Goal: Task Accomplishment & Management: Manage account settings

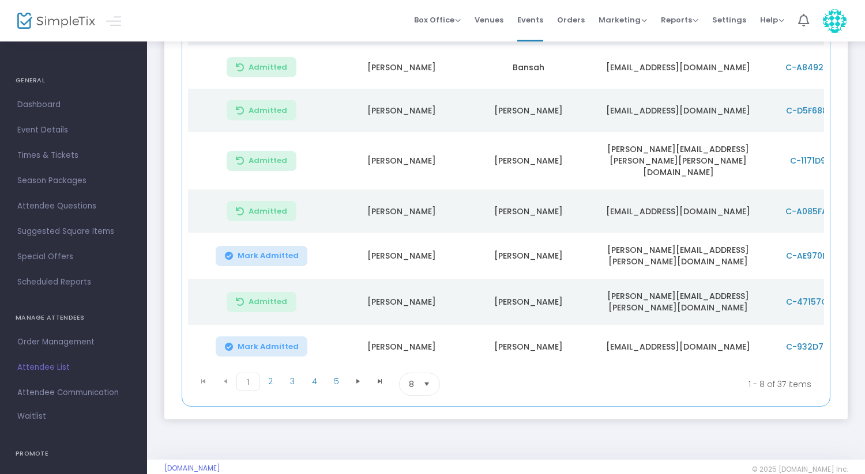
scroll to position [214, 0]
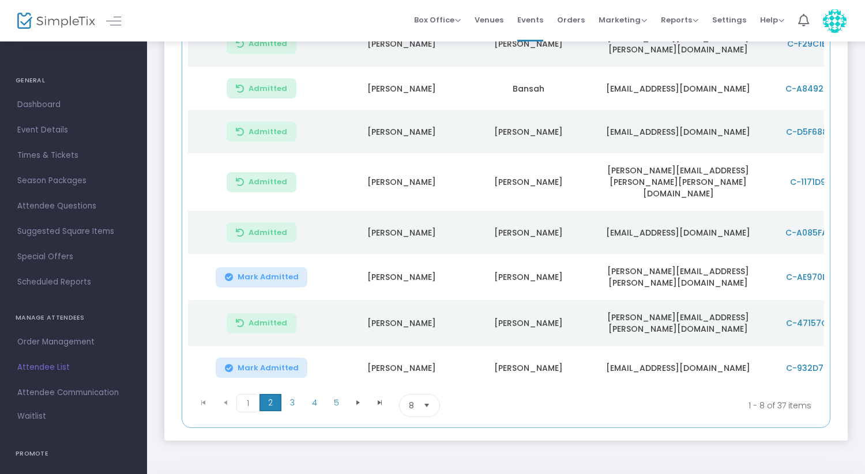
click at [266, 394] on span "2" at bounding box center [270, 402] width 22 height 17
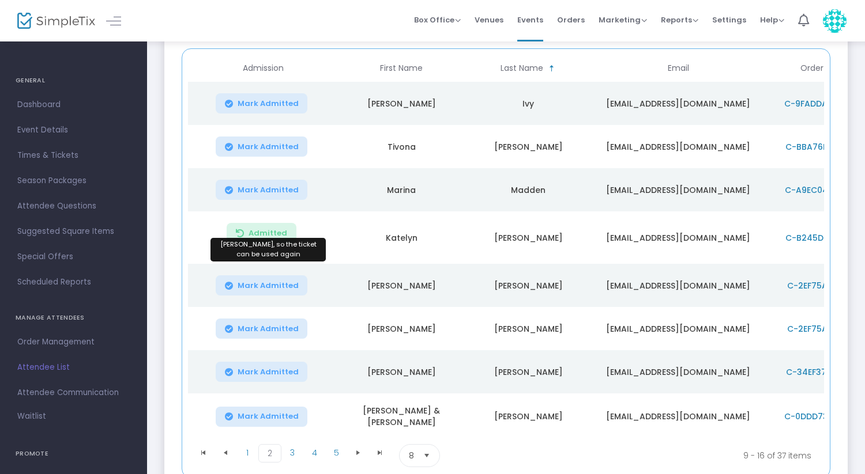
scroll to position [153, 0]
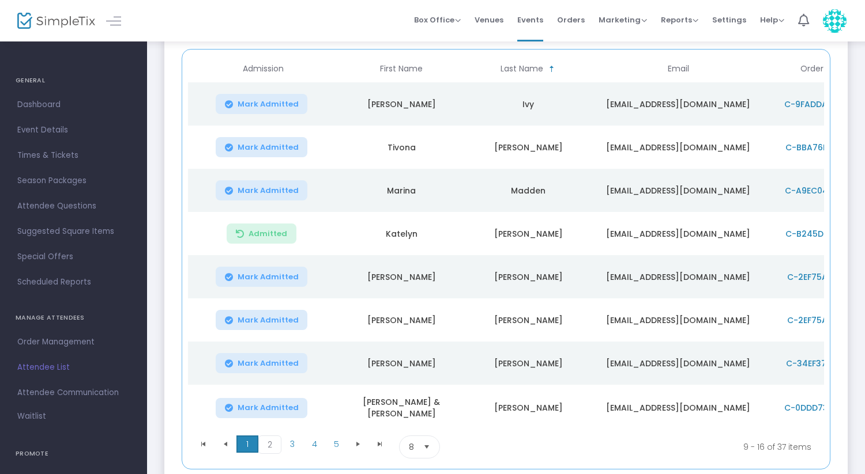
click at [250, 442] on span "1" at bounding box center [247, 444] width 22 height 17
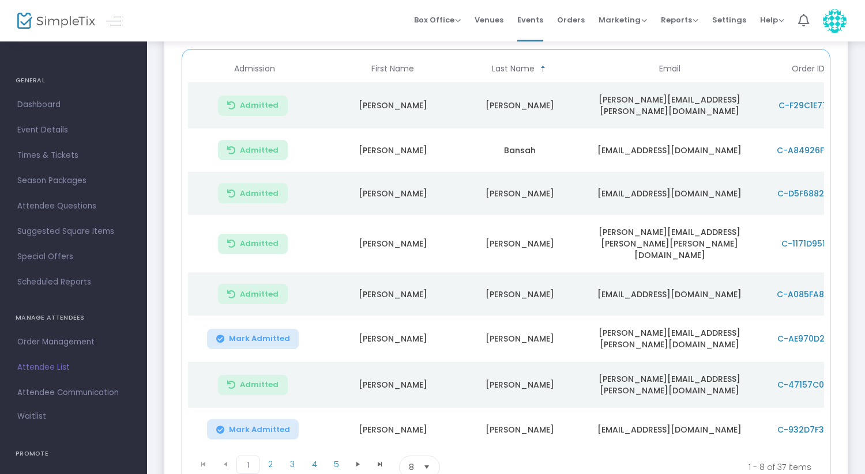
scroll to position [159, 0]
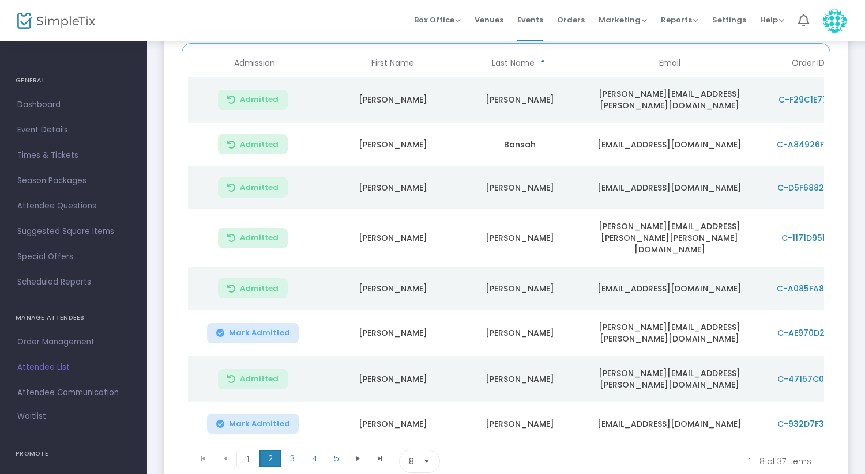
click at [274, 450] on span "2" at bounding box center [270, 458] width 22 height 17
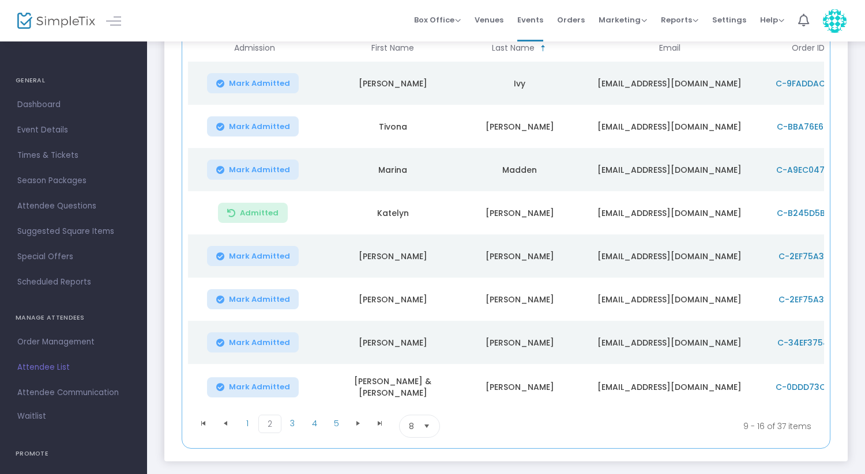
scroll to position [168, 0]
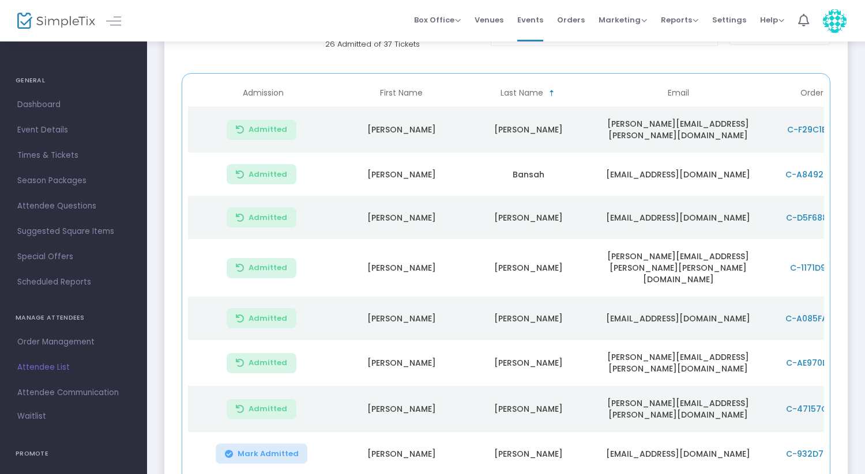
scroll to position [237, 0]
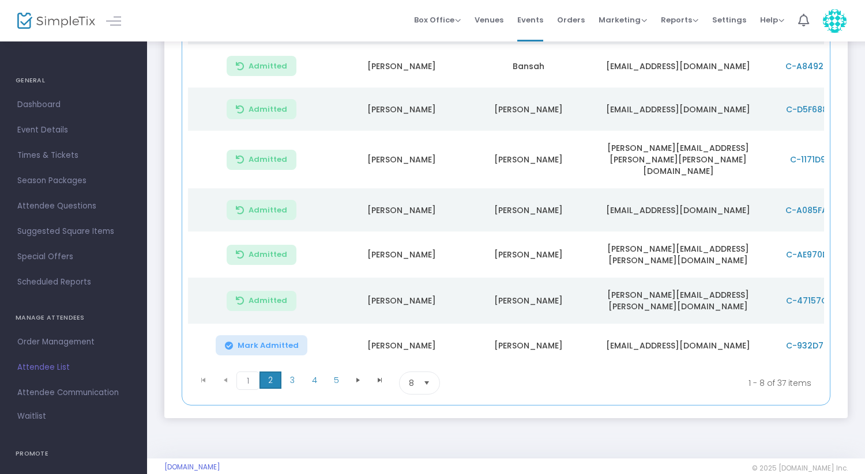
click at [267, 372] on span "2" at bounding box center [270, 380] width 22 height 17
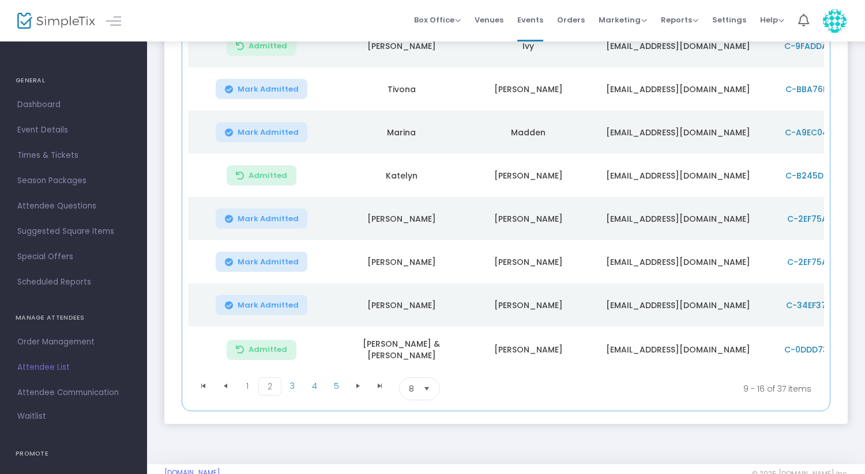
scroll to position [189, 0]
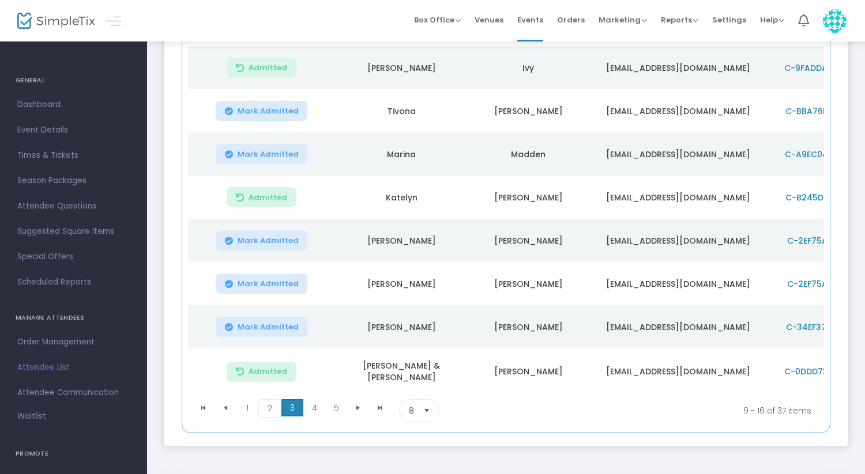
click at [291, 405] on span "3" at bounding box center [292, 408] width 22 height 17
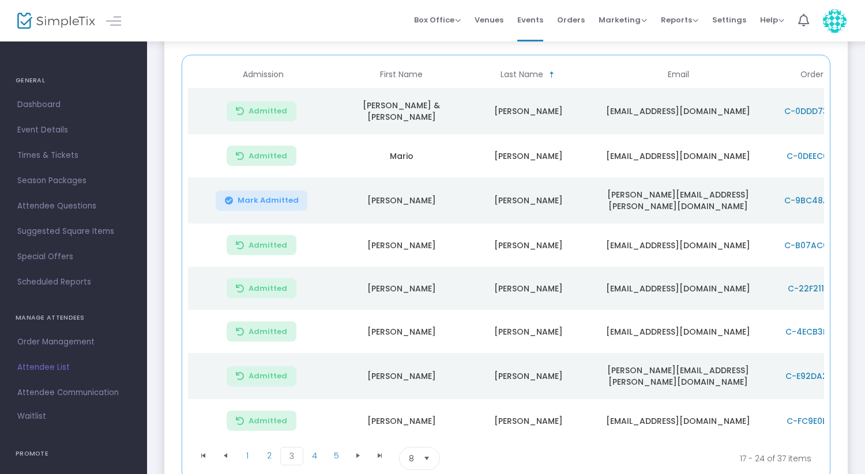
scroll to position [167, 0]
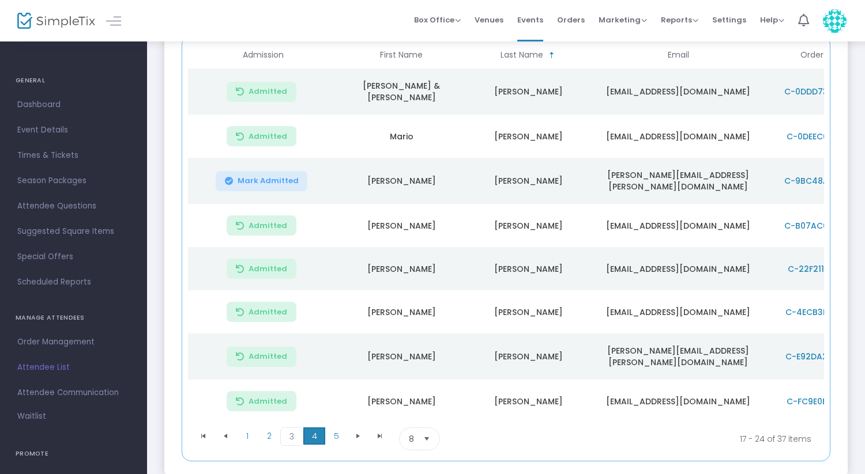
click at [315, 428] on span "4" at bounding box center [314, 436] width 22 height 17
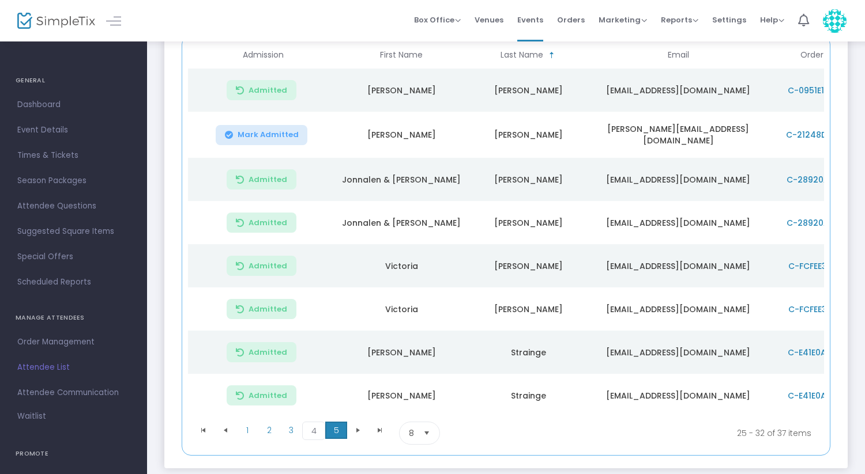
click at [328, 439] on span "5" at bounding box center [336, 430] width 22 height 17
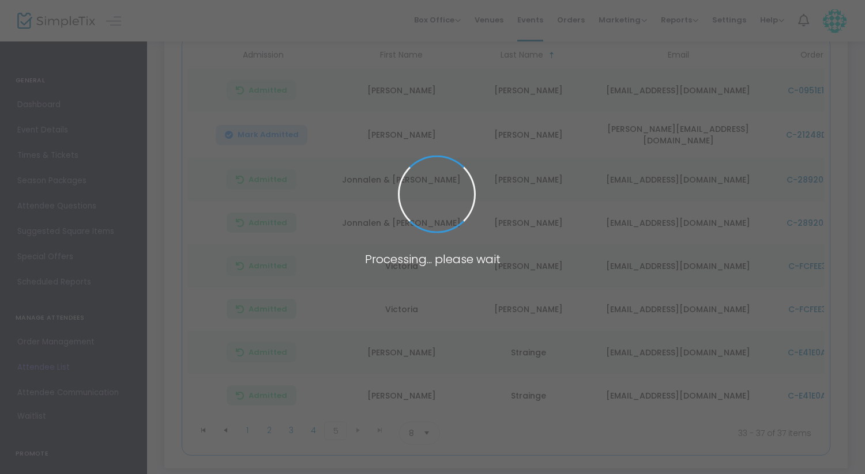
scroll to position [107, 0]
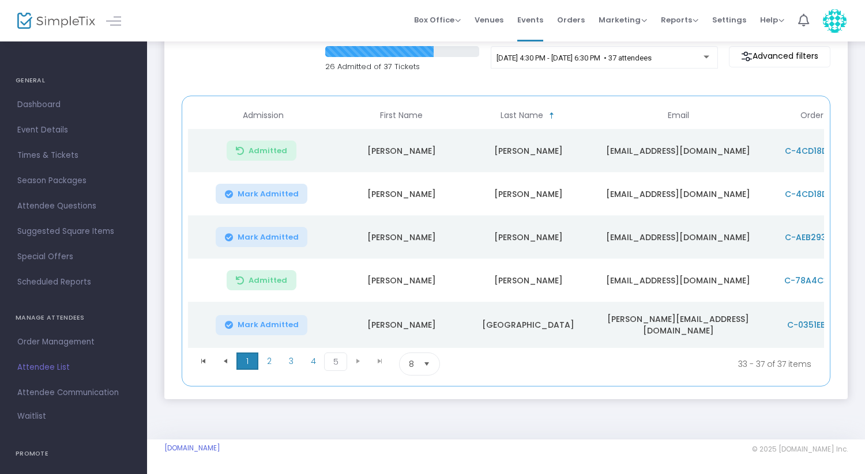
click at [245, 363] on span "1" at bounding box center [247, 361] width 22 height 17
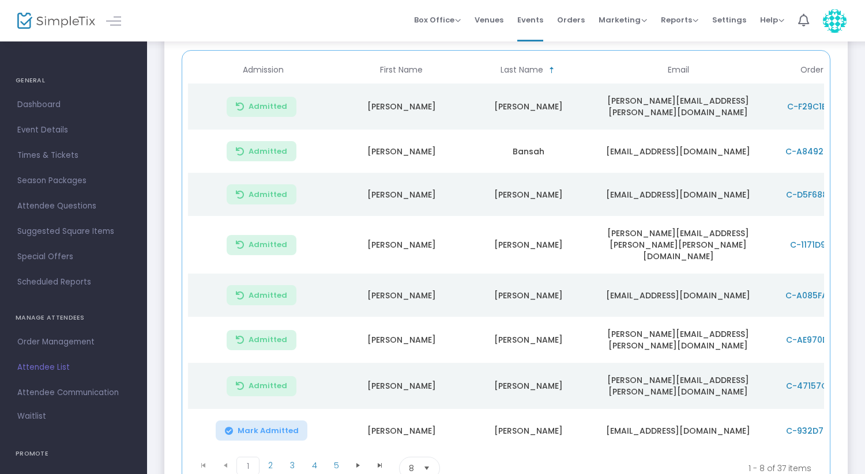
scroll to position [190, 0]
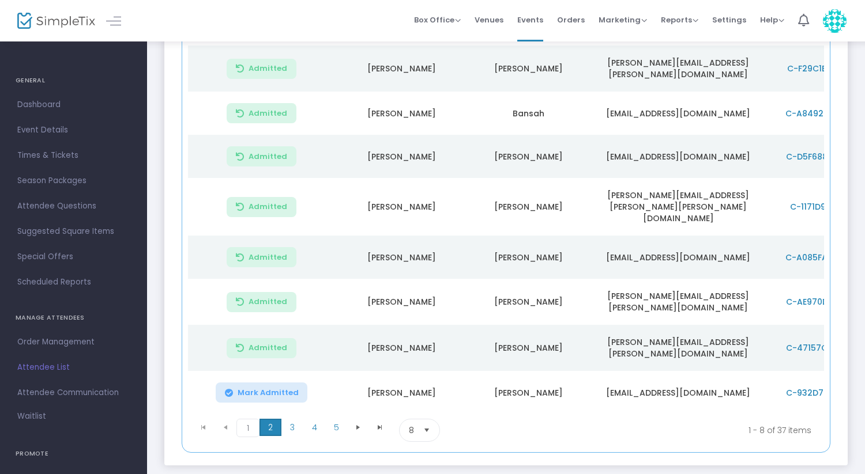
click at [274, 419] on span "2" at bounding box center [270, 427] width 22 height 17
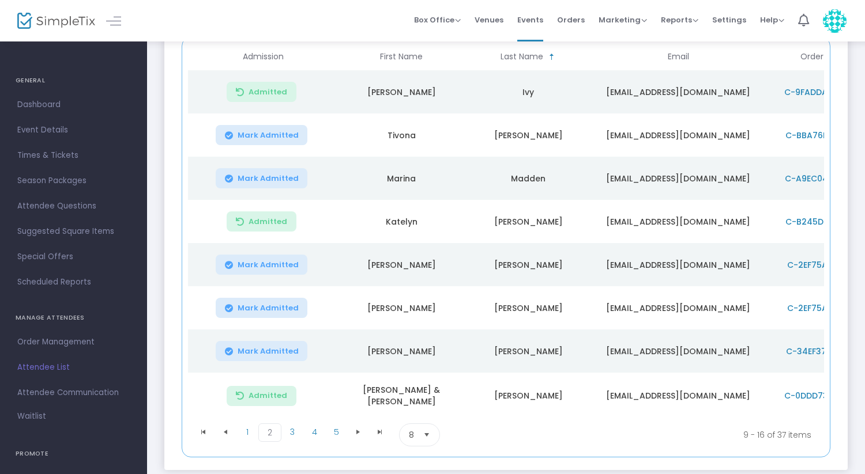
scroll to position [154, 0]
